Goal: Task Accomplishment & Management: Use online tool/utility

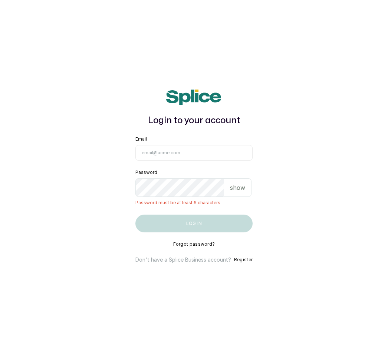
click at [243, 190] on p "show" at bounding box center [237, 187] width 15 height 9
click at [247, 189] on div "hide" at bounding box center [238, 188] width 24 height 19
click at [233, 189] on div "show" at bounding box center [237, 188] width 27 height 19
click at [247, 190] on div "hide" at bounding box center [238, 188] width 24 height 19
click at [242, 192] on p "show" at bounding box center [237, 187] width 15 height 9
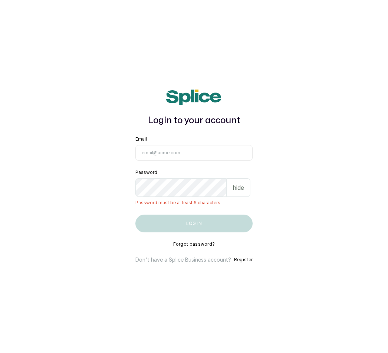
click at [242, 191] on p "hide" at bounding box center [237, 187] width 11 height 9
click at [242, 190] on p "show" at bounding box center [237, 187] width 15 height 9
click at [239, 192] on p "hide" at bounding box center [237, 187] width 11 height 9
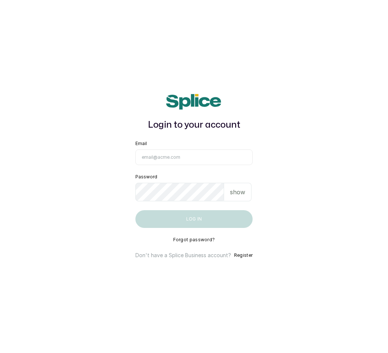
click at [243, 196] on p "show" at bounding box center [237, 192] width 15 height 9
click at [241, 197] on p "hide" at bounding box center [237, 192] width 11 height 9
click at [237, 197] on p "show" at bounding box center [237, 192] width 15 height 9
click at [242, 195] on p "hide" at bounding box center [237, 192] width 11 height 9
click at [175, 154] on div "Email" at bounding box center [193, 153] width 117 height 24
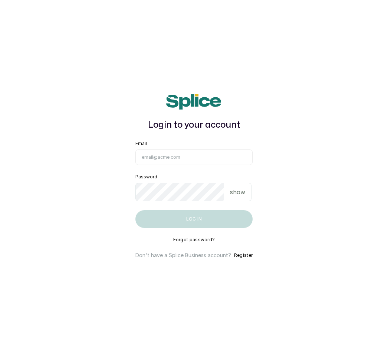
click at [176, 158] on input "Email" at bounding box center [193, 158] width 117 height 16
click at [155, 162] on input "Email" at bounding box center [193, 158] width 117 height 16
click at [167, 161] on input "Email" at bounding box center [193, 158] width 117 height 16
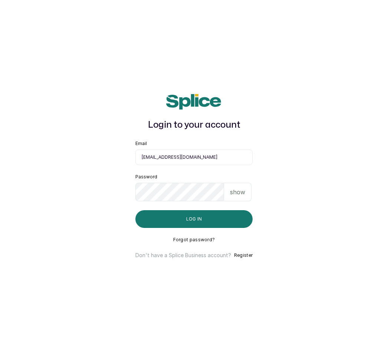
type input "[EMAIL_ADDRESS][DOMAIN_NAME]"
click at [197, 223] on button "Log in" at bounding box center [193, 219] width 117 height 18
click at [246, 197] on div "show" at bounding box center [237, 192] width 27 height 19
click at [192, 222] on button "Log in" at bounding box center [193, 219] width 117 height 18
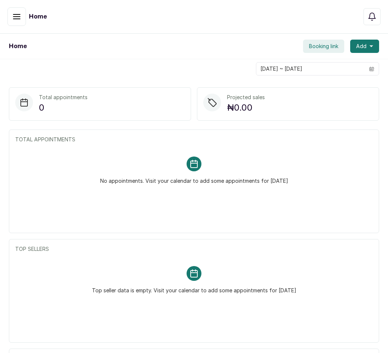
click at [19, 12] on button "button" at bounding box center [16, 16] width 19 height 19
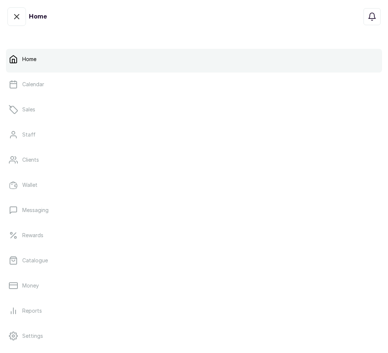
click at [53, 262] on link "Catalogue" at bounding box center [194, 260] width 376 height 21
